Goal: Information Seeking & Learning: Check status

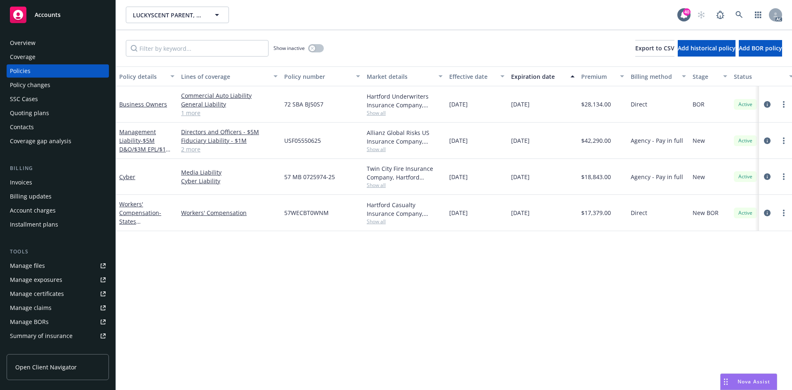
click at [281, 271] on div "Policy details Lines of coverage Policy number Market details Effective date Ex…" at bounding box center [454, 227] width 676 height 323
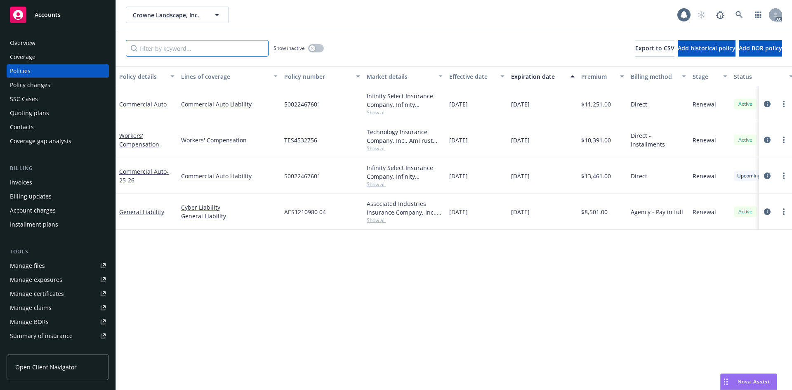
click at [243, 52] on input "Filter by keyword..." at bounding box center [197, 48] width 143 height 17
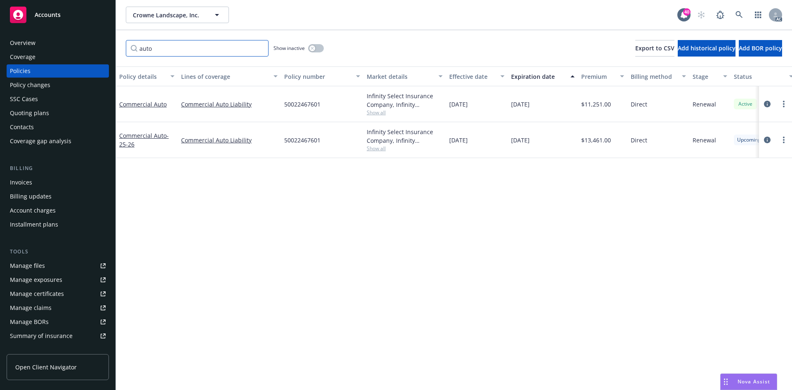
type input "auto"
click at [152, 103] on link "Commercial Auto" at bounding box center [142, 104] width 47 height 8
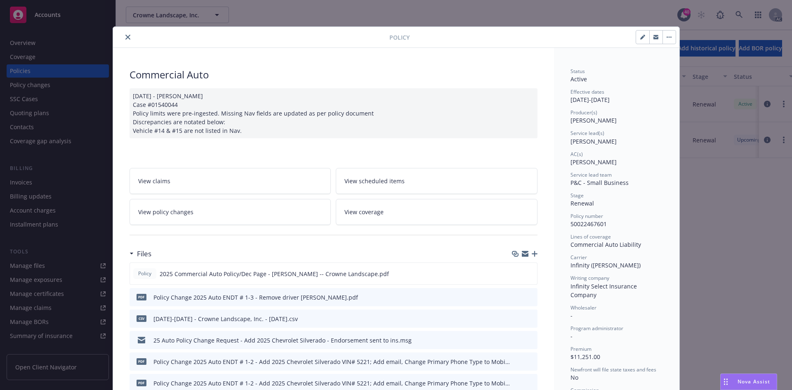
click at [287, 221] on link "View policy changes" at bounding box center [231, 212] width 202 height 26
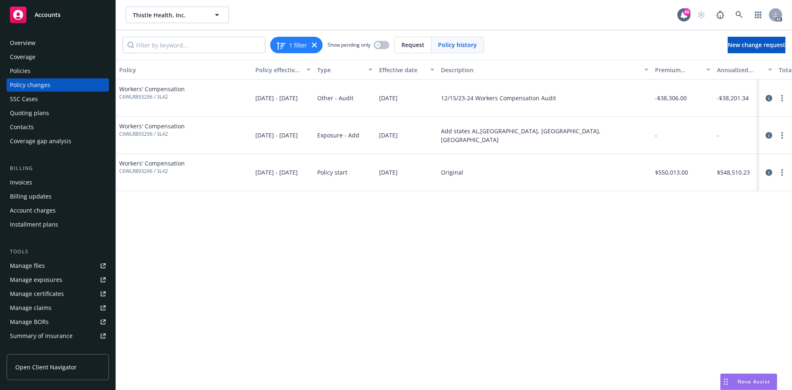
click at [42, 70] on div "Policies" at bounding box center [58, 70] width 96 height 13
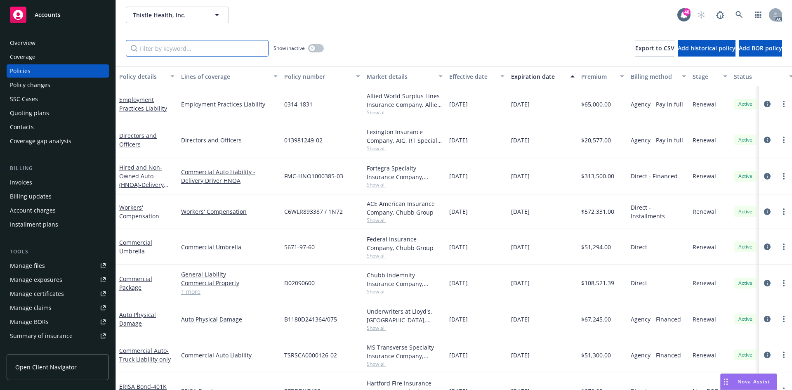
click at [202, 45] on input "Filter by keyword..." at bounding box center [197, 48] width 143 height 17
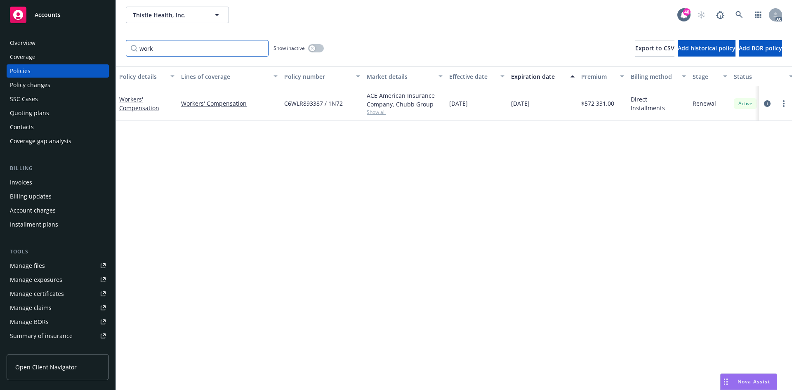
type input "work"
click at [318, 47] on button "button" at bounding box center [316, 48] width 16 height 8
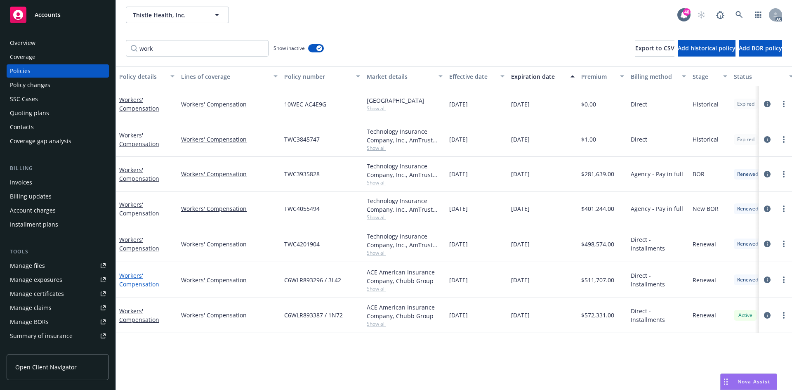
click at [139, 283] on link "Workers' Compensation" at bounding box center [139, 279] width 40 height 17
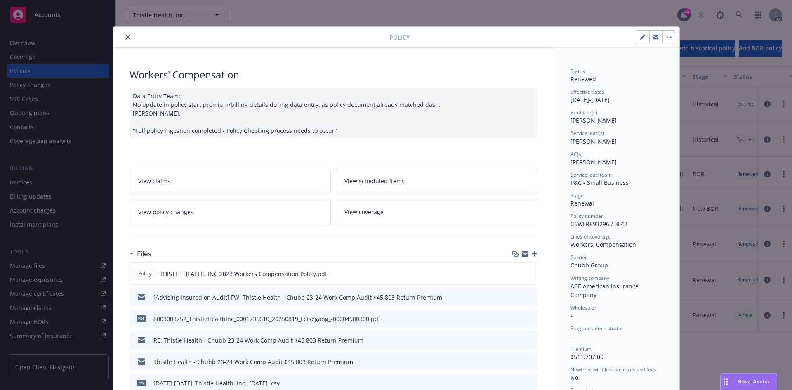
click at [182, 211] on span "View policy changes" at bounding box center [165, 212] width 55 height 9
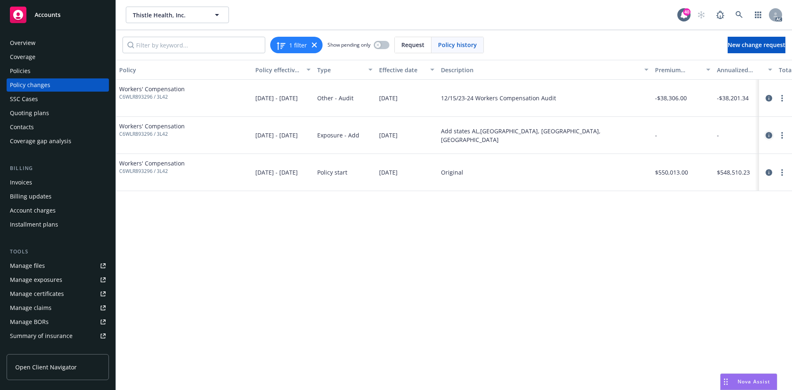
click at [769, 134] on icon "circleInformation" at bounding box center [769, 135] width 7 height 7
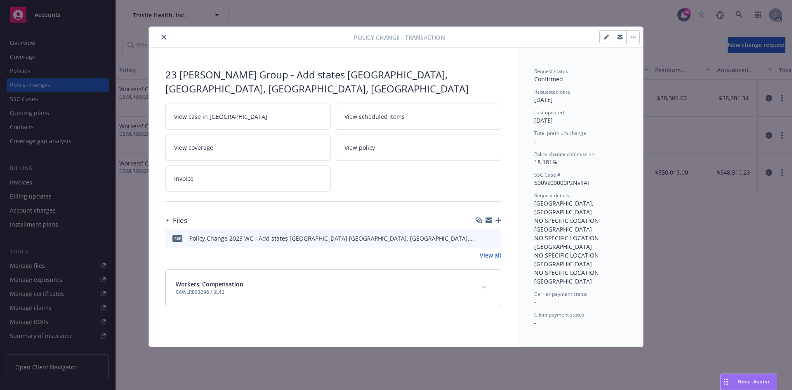
click at [264, 106] on link "View case in [GEOGRAPHIC_DATA]" at bounding box center [247, 117] width 165 height 26
click at [163, 37] on icon "close" at bounding box center [163, 37] width 5 height 5
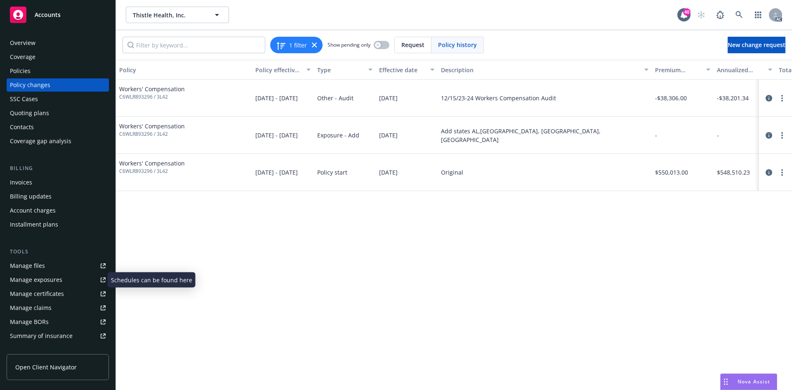
click at [53, 278] on div "Manage exposures" at bounding box center [36, 279] width 52 height 13
click at [73, 75] on div "Policies" at bounding box center [58, 70] width 96 height 13
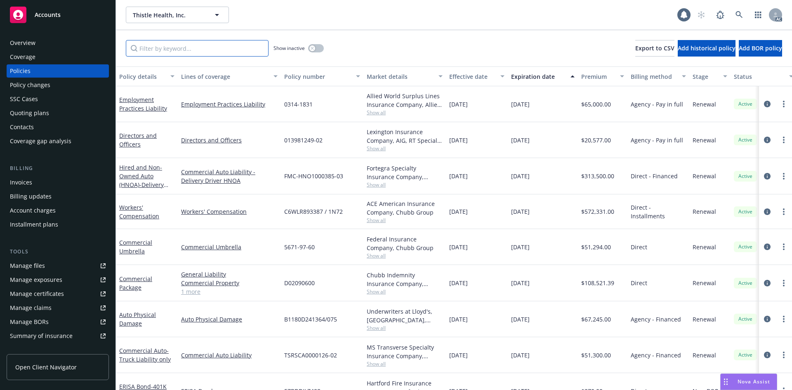
click at [175, 49] on input "Filter by keyword..." at bounding box center [197, 48] width 143 height 17
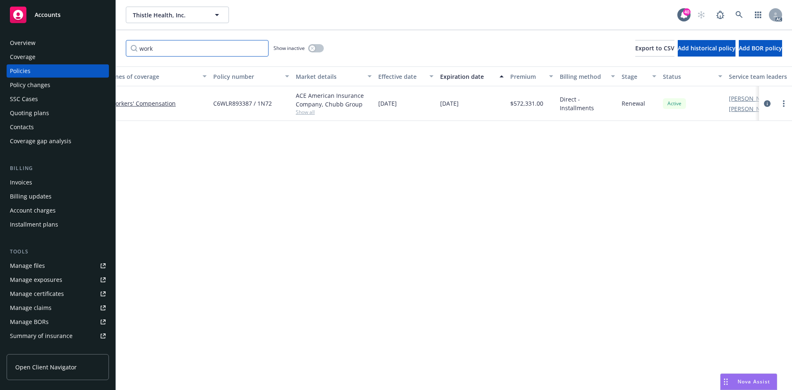
scroll to position [0, 120]
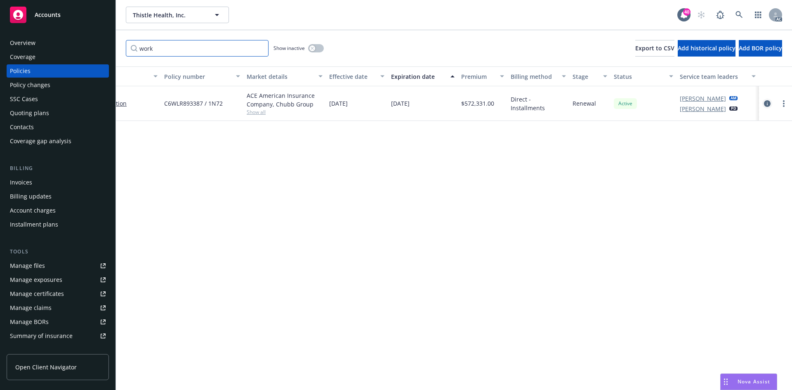
type input "work"
click at [768, 104] on icon "circleInformation" at bounding box center [767, 103] width 7 height 7
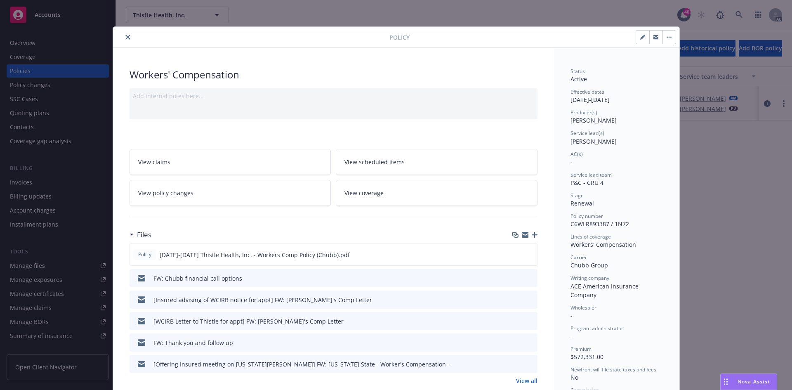
click at [125, 37] on icon "close" at bounding box center [127, 37] width 5 height 5
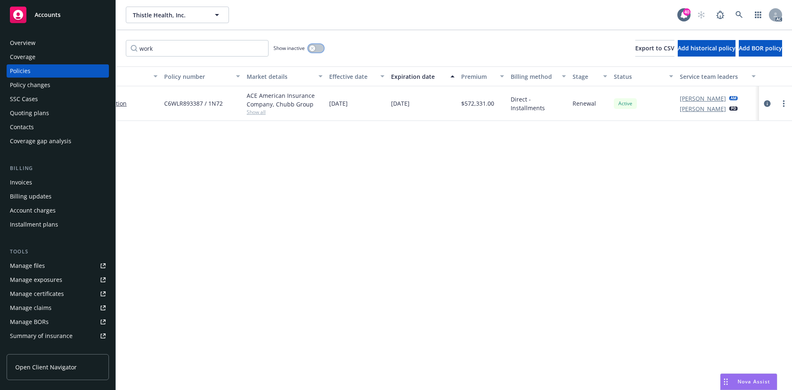
click at [318, 49] on button "button" at bounding box center [316, 48] width 16 height 8
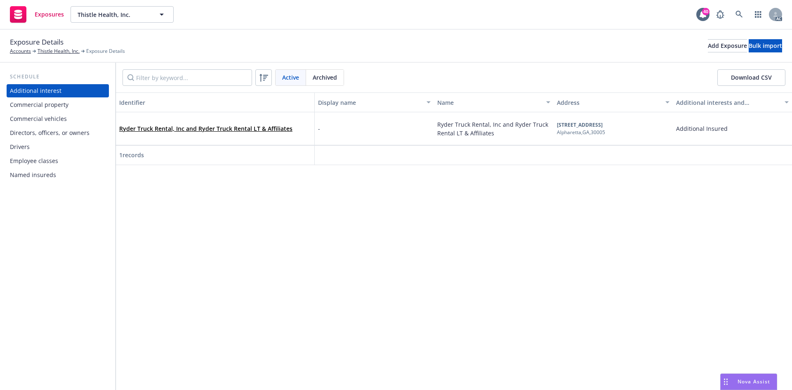
click at [65, 105] on div "Commercial property" at bounding box center [39, 104] width 59 height 13
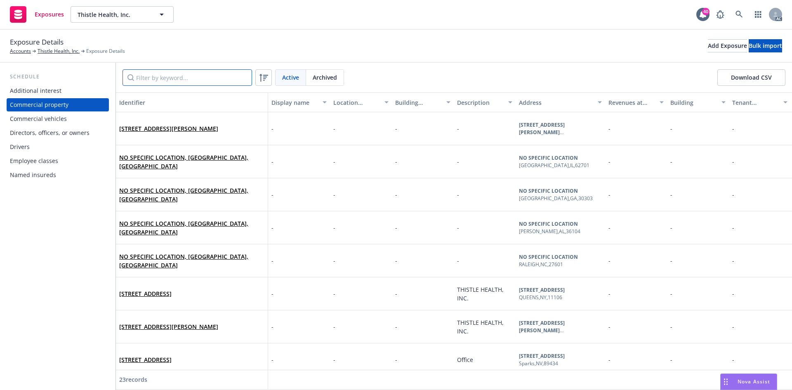
click at [150, 80] on input "Filter by keyword..." at bounding box center [188, 77] width 130 height 17
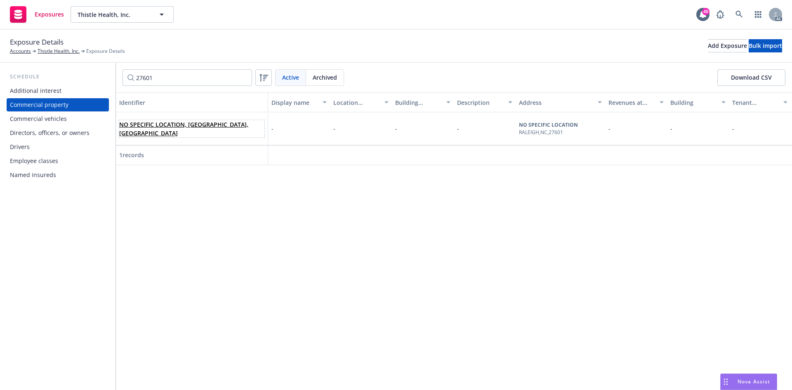
click at [170, 126] on link "NO SPECIFIC LOCATION, RALEIGH, NC, 27601, USA" at bounding box center [183, 128] width 129 height 17
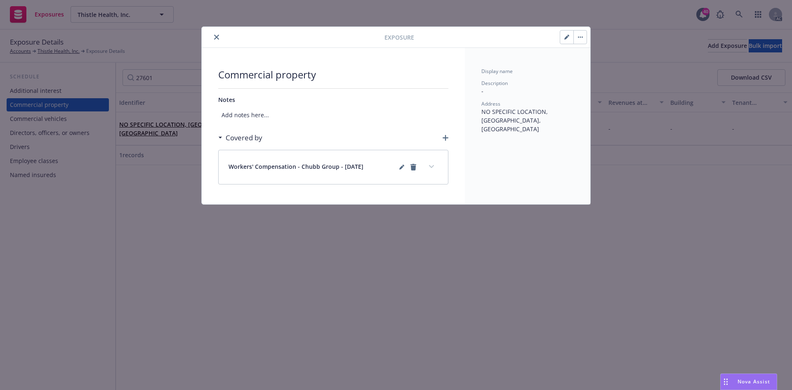
click at [434, 167] on button "expand content" at bounding box center [431, 166] width 13 height 13
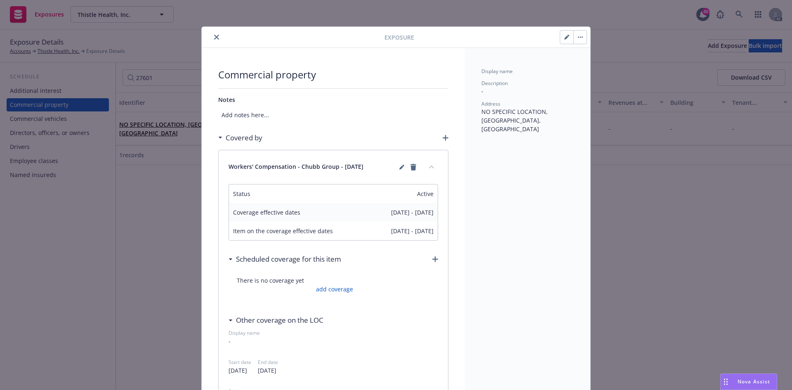
click at [434, 167] on button "collapse content" at bounding box center [431, 166] width 13 height 13
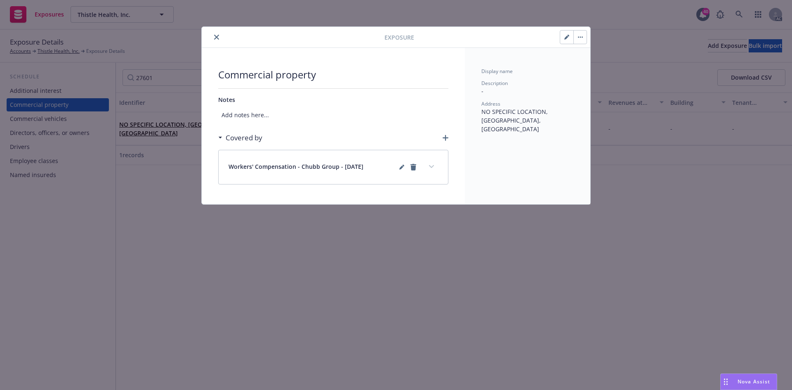
click at [217, 34] on button "close" at bounding box center [217, 37] width 10 height 10
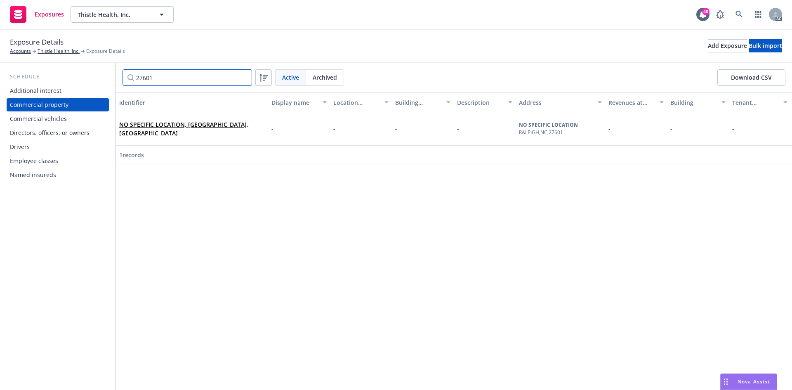
drag, startPoint x: 168, startPoint y: 78, endPoint x: 121, endPoint y: 82, distance: 47.6
click at [120, 82] on div "27601 Active Archived Download CSV" at bounding box center [454, 78] width 676 height 30
drag, startPoint x: 184, startPoint y: 77, endPoint x: 70, endPoint y: 78, distance: 113.5
click at [70, 78] on div "Schedule Additional interest Commercial property Commercial vehicles Directors,…" at bounding box center [396, 226] width 792 height 327
type input "30303"
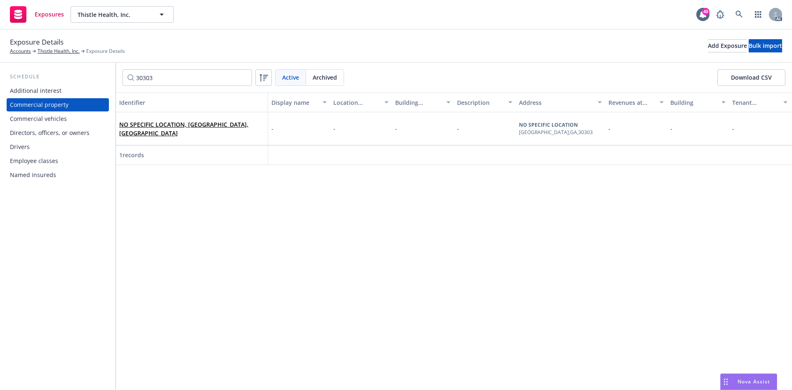
click at [239, 35] on div "Exposure Details Accounts Thistle Health, Inc. Exposure Details Add Exposure Bu…" at bounding box center [396, 46] width 792 height 33
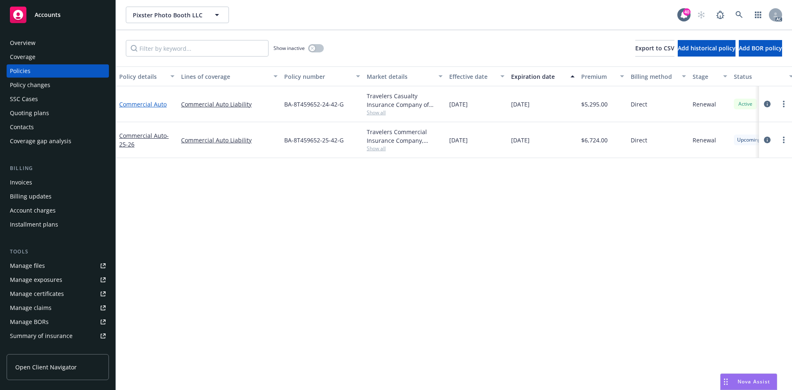
click at [138, 104] on link "Commercial Auto" at bounding box center [142, 104] width 47 height 8
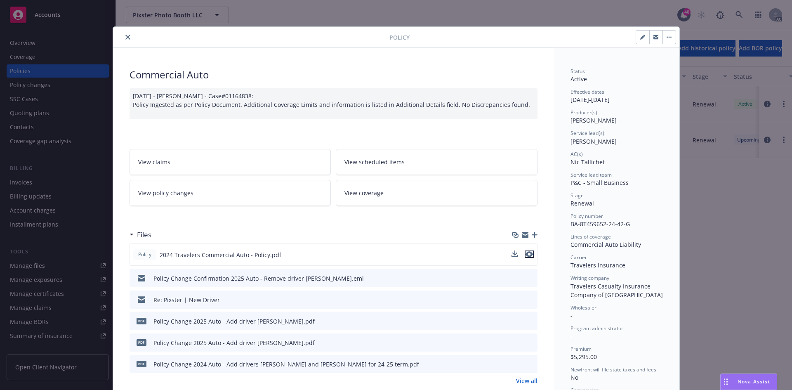
click at [526, 255] on icon "preview file" at bounding box center [529, 254] width 7 height 6
click at [252, 195] on link "View policy changes" at bounding box center [231, 193] width 202 height 26
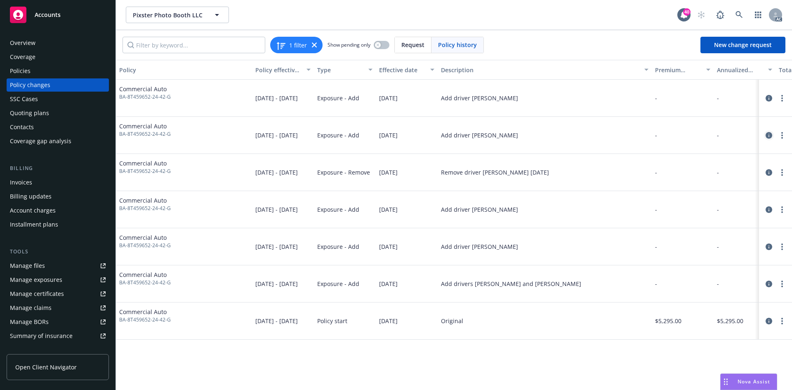
click at [768, 135] on icon "circleInformation" at bounding box center [769, 135] width 7 height 7
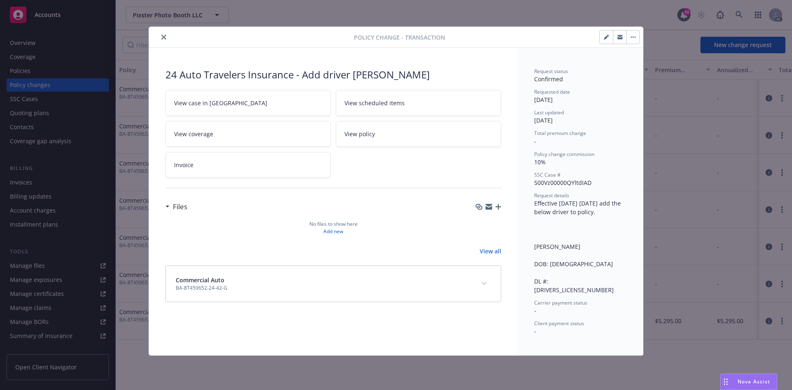
click at [165, 39] on icon "close" at bounding box center [163, 37] width 5 height 5
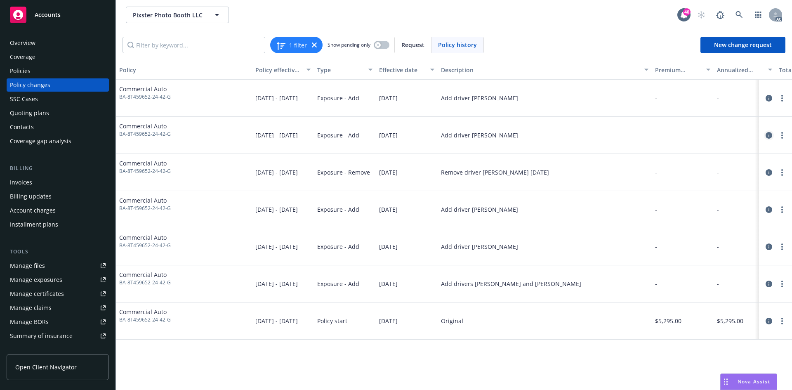
click at [769, 137] on icon "circleInformation" at bounding box center [769, 135] width 7 height 7
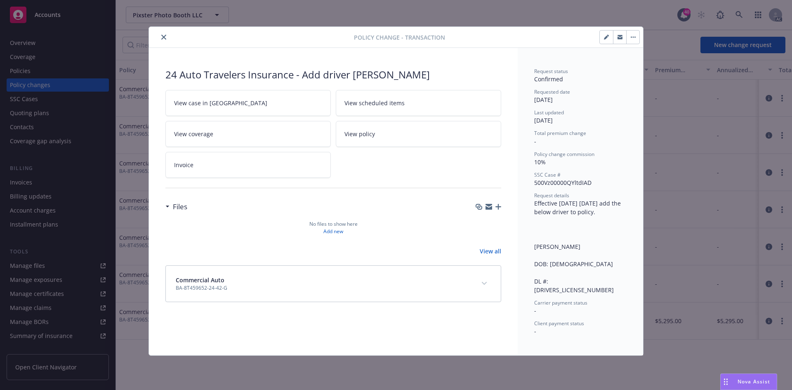
click at [274, 95] on link "View case in [GEOGRAPHIC_DATA]" at bounding box center [247, 103] width 165 height 26
click at [165, 38] on icon "close" at bounding box center [163, 37] width 5 height 5
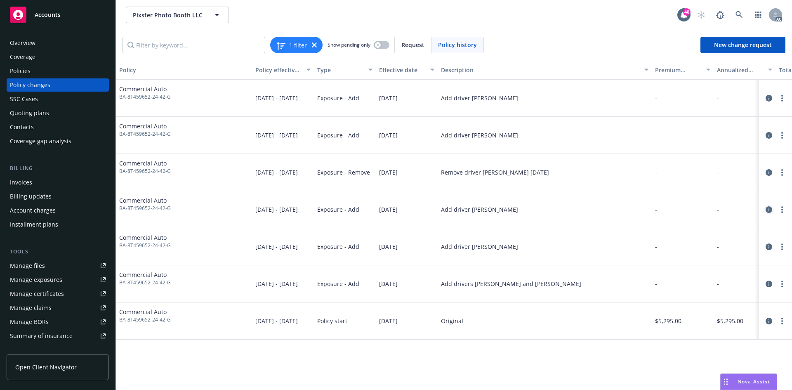
click at [770, 210] on icon "circleInformation" at bounding box center [769, 209] width 7 height 7
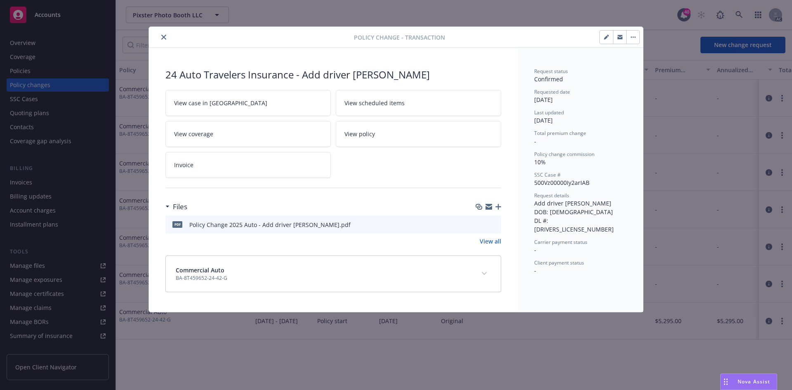
click at [273, 105] on link "View case in [GEOGRAPHIC_DATA]" at bounding box center [247, 103] width 165 height 26
click at [166, 37] on button "close" at bounding box center [164, 37] width 10 height 10
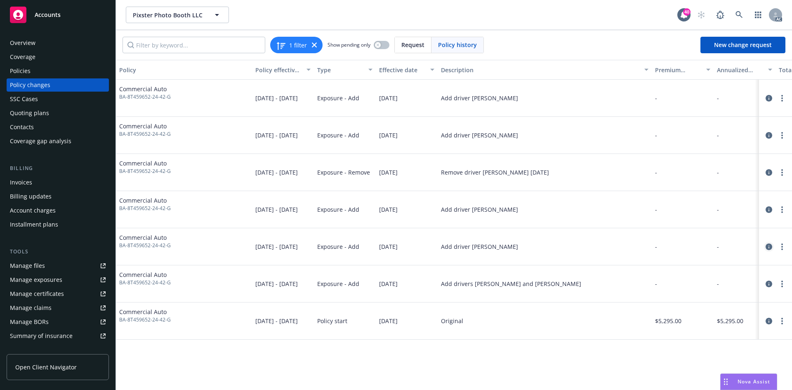
click at [769, 250] on icon "circleInformation" at bounding box center [769, 246] width 7 height 7
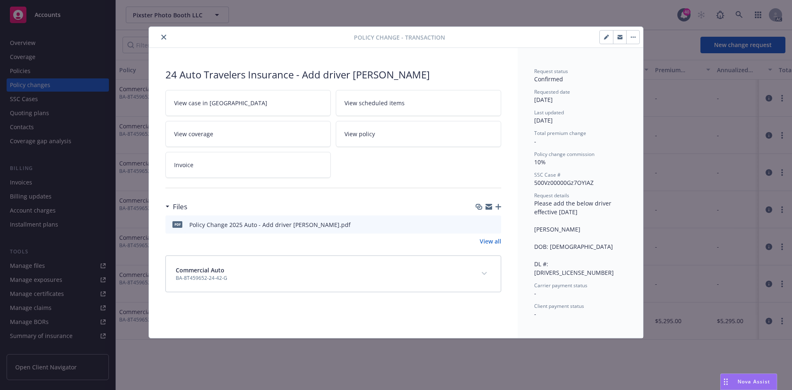
click at [293, 94] on link "View case in [GEOGRAPHIC_DATA]" at bounding box center [247, 103] width 165 height 26
click at [165, 36] on icon "close" at bounding box center [163, 37] width 5 height 5
